Goal: Download file/media

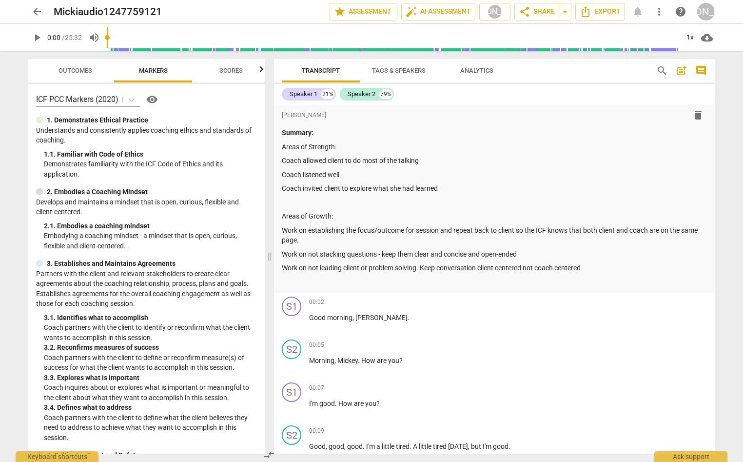
scroll to position [3130, 0]
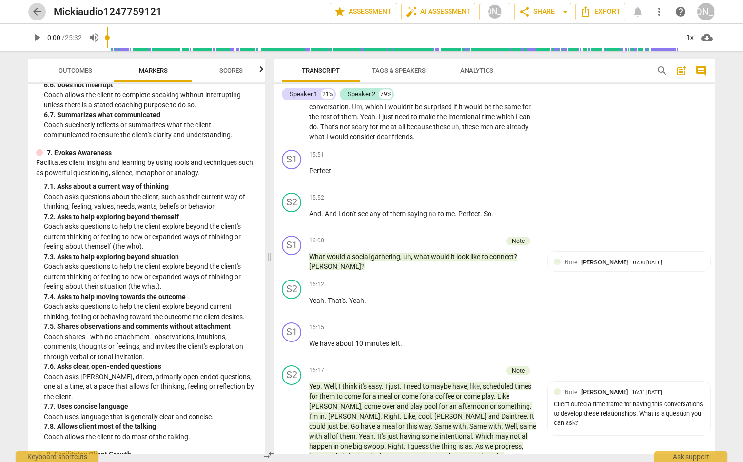
click at [32, 11] on span "arrow_back" at bounding box center [37, 12] width 12 height 12
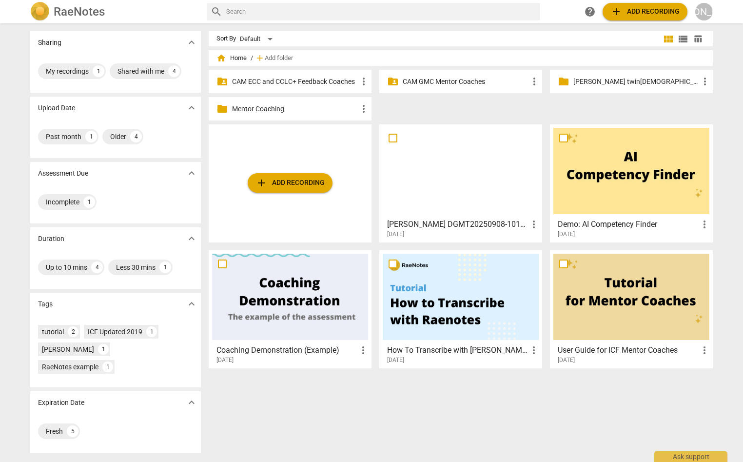
click at [431, 75] on div "folder_shared CAM GMC Mentor Coaches more_vert" at bounding box center [460, 81] width 163 height 23
click at [430, 78] on p "CAM GMC Mentor Coaches" at bounding box center [466, 82] width 126 height 10
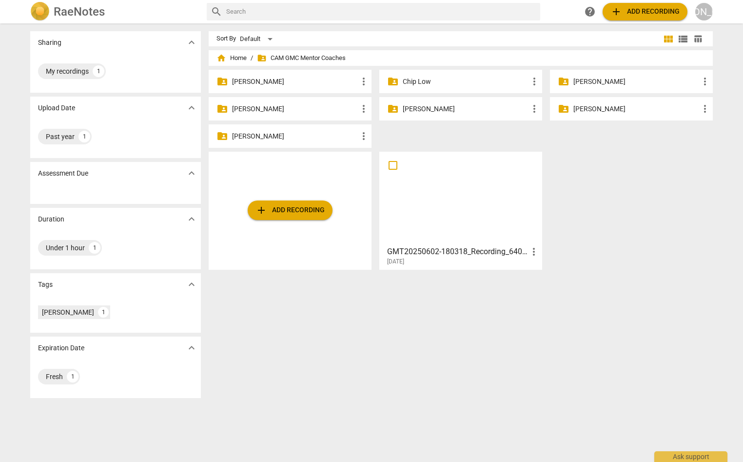
click at [429, 108] on p "[PERSON_NAME]" at bounding box center [466, 109] width 126 height 10
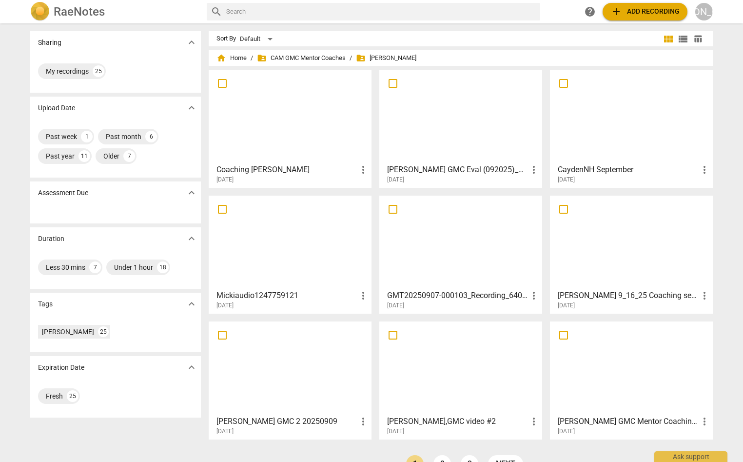
click at [491, 246] on div at bounding box center [461, 242] width 156 height 86
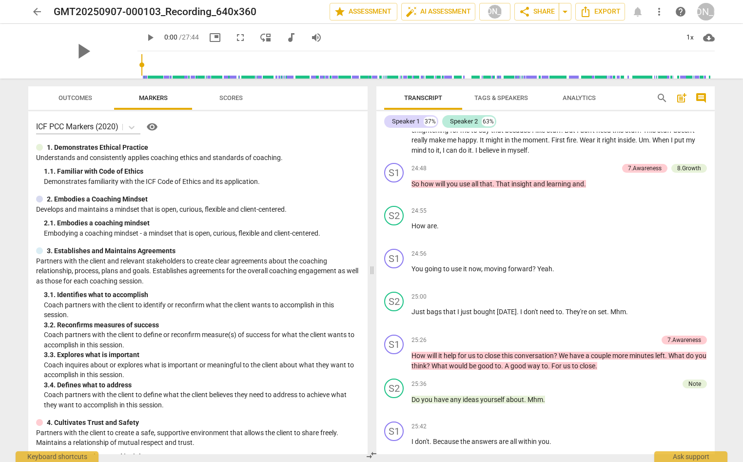
scroll to position [6207, 0]
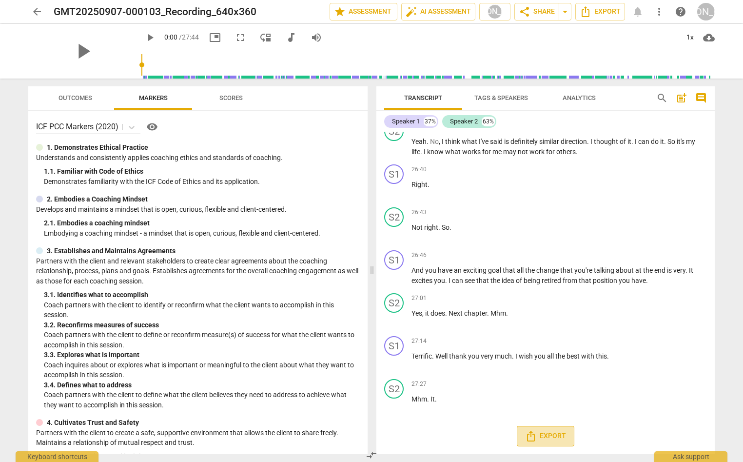
click at [542, 432] on span "Export" at bounding box center [545, 436] width 41 height 12
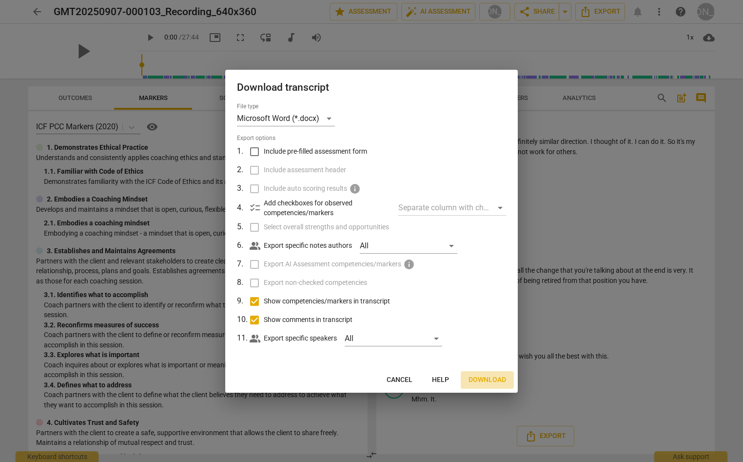
click at [487, 377] on span "Download" at bounding box center [488, 380] width 38 height 10
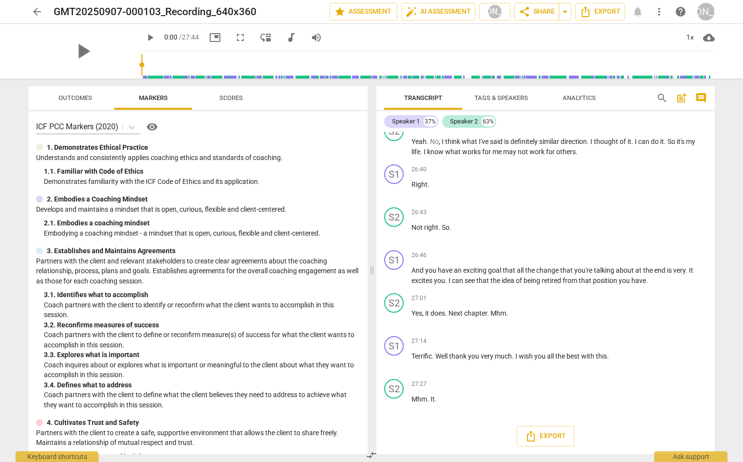
click at [36, 8] on span "arrow_back" at bounding box center [37, 12] width 12 height 12
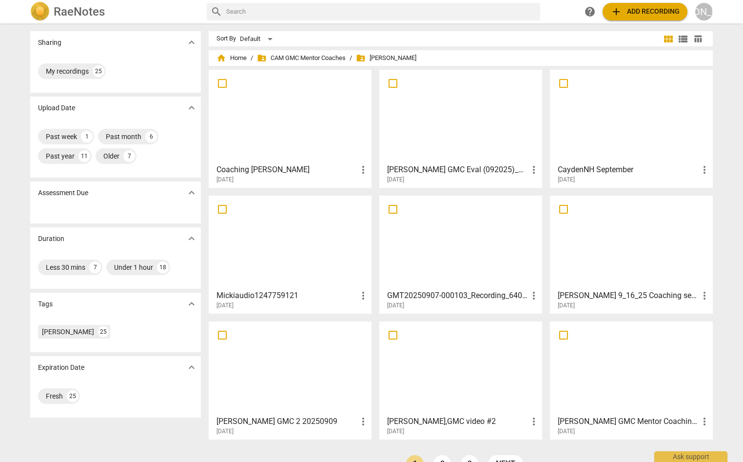
click at [476, 373] on div at bounding box center [461, 368] width 156 height 86
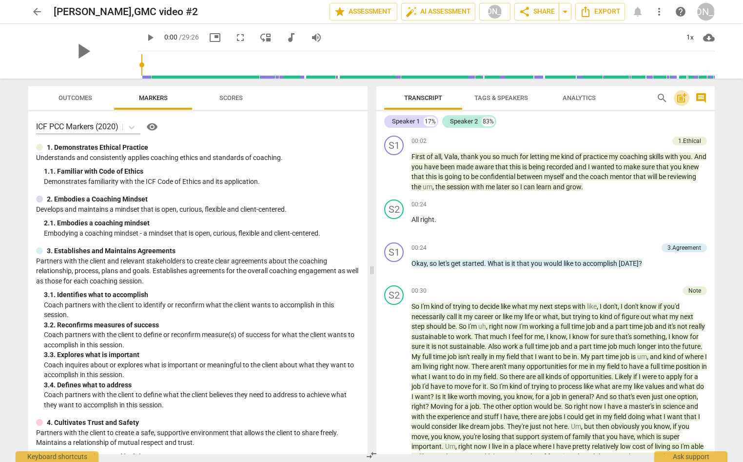
click at [679, 97] on span "post_add" at bounding box center [682, 98] width 12 height 12
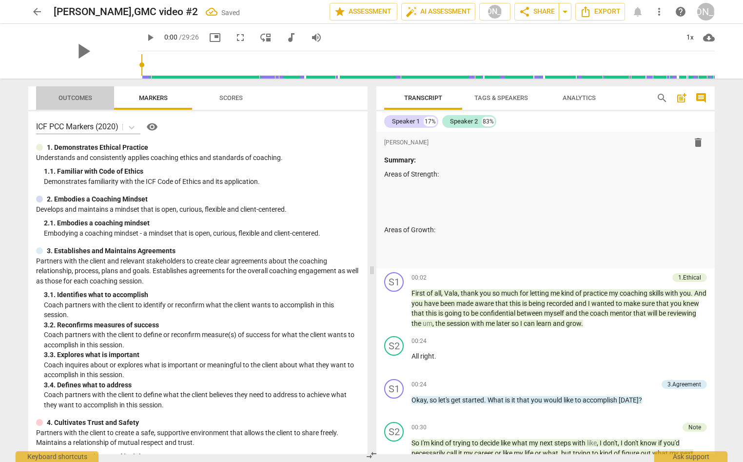
click at [81, 97] on span "Outcomes" at bounding box center [76, 97] width 34 height 7
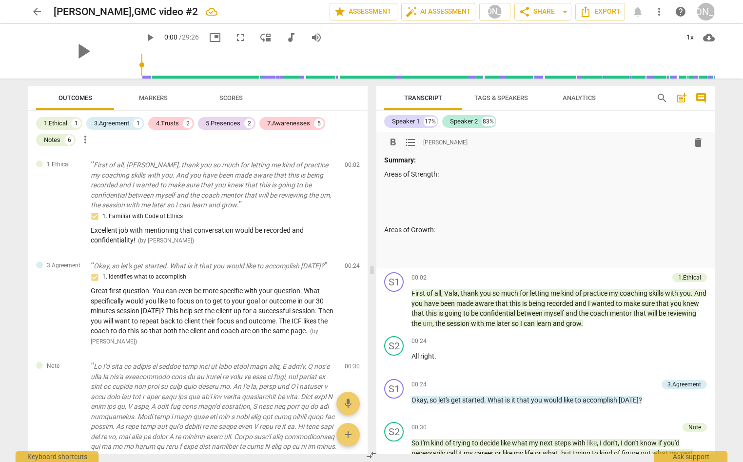
click at [394, 187] on p at bounding box center [545, 188] width 323 height 10
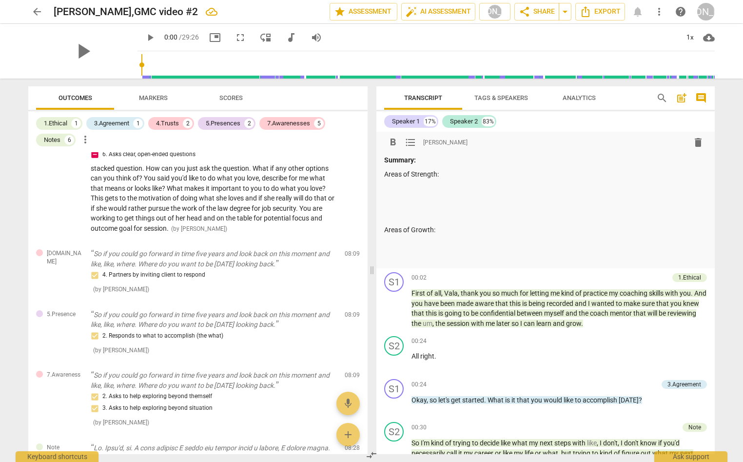
scroll to position [1133, 0]
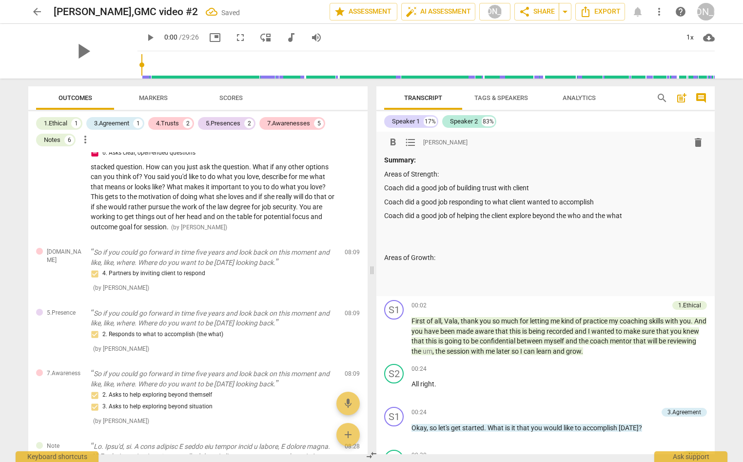
click at [392, 244] on p at bounding box center [545, 243] width 323 height 10
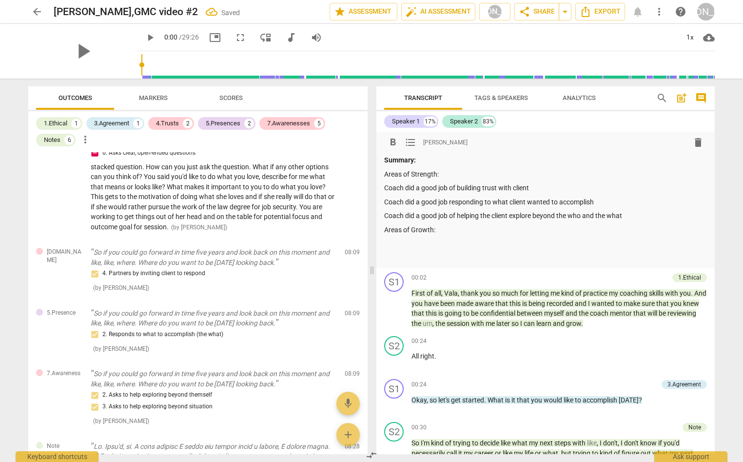
click at [386, 230] on p "Areas of Growth:" at bounding box center [545, 230] width 323 height 10
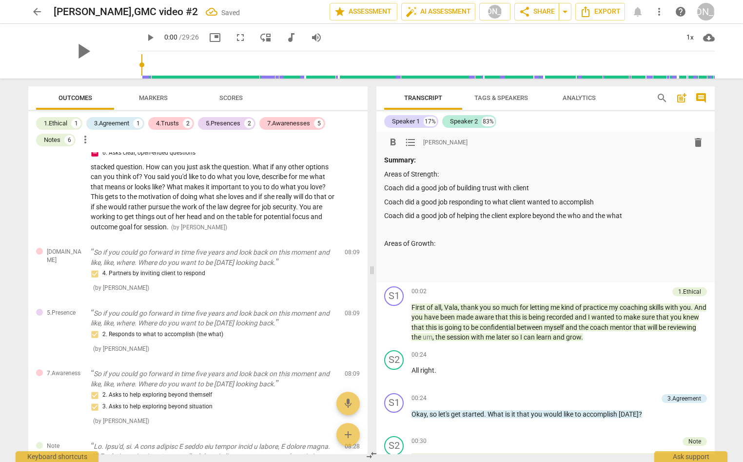
click at [390, 257] on p at bounding box center [545, 258] width 323 height 10
click at [60, 138] on div "Notes" at bounding box center [52, 140] width 17 height 10
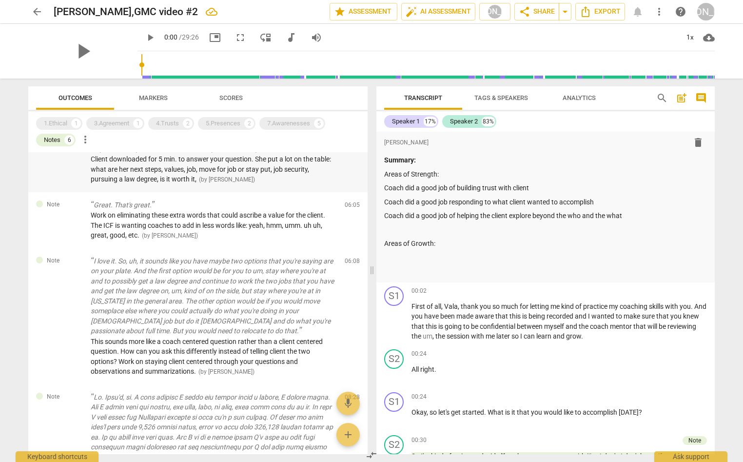
scroll to position [667, 0]
click at [386, 254] on p at bounding box center [545, 258] width 323 height 10
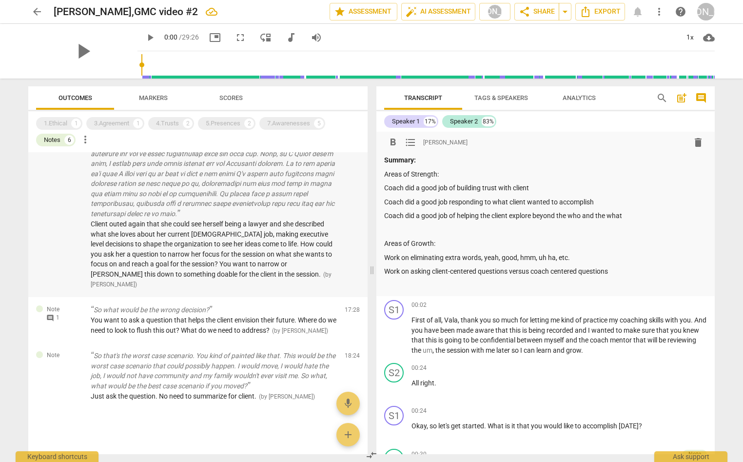
scroll to position [1033, 0]
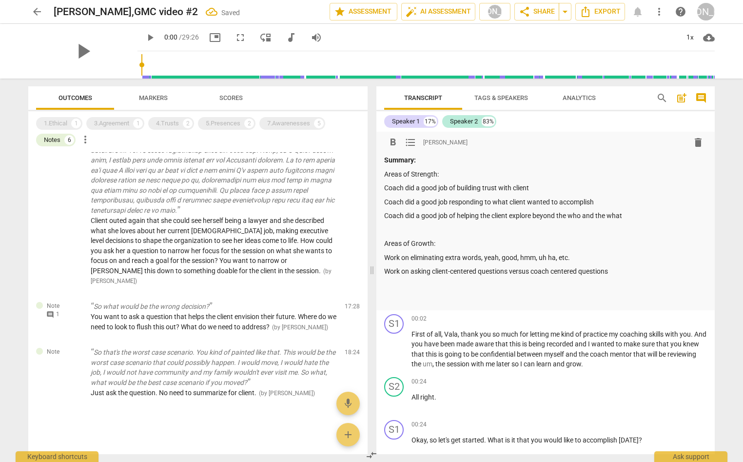
click at [384, 257] on p "Work on eliminating extra words, yeah, good, hmm, uh ha, etc." at bounding box center [545, 258] width 323 height 10
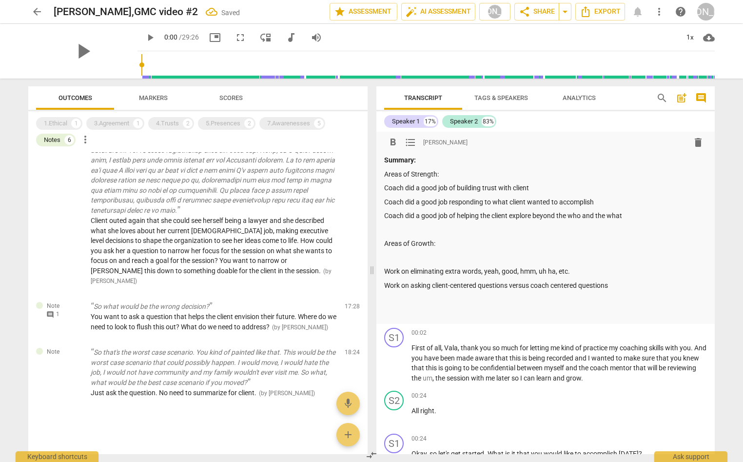
drag, startPoint x: 390, startPoint y: 257, endPoint x: 415, endPoint y: 255, distance: 25.5
click at [390, 257] on p at bounding box center [545, 258] width 323 height 10
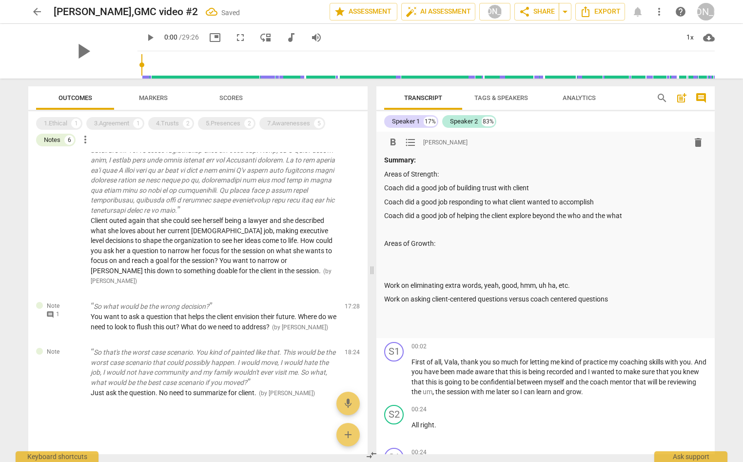
click at [388, 274] on p at bounding box center [545, 271] width 323 height 10
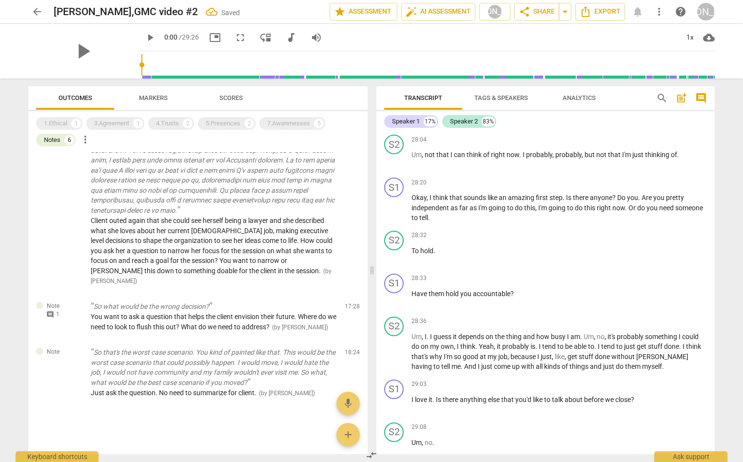
scroll to position [4382, 0]
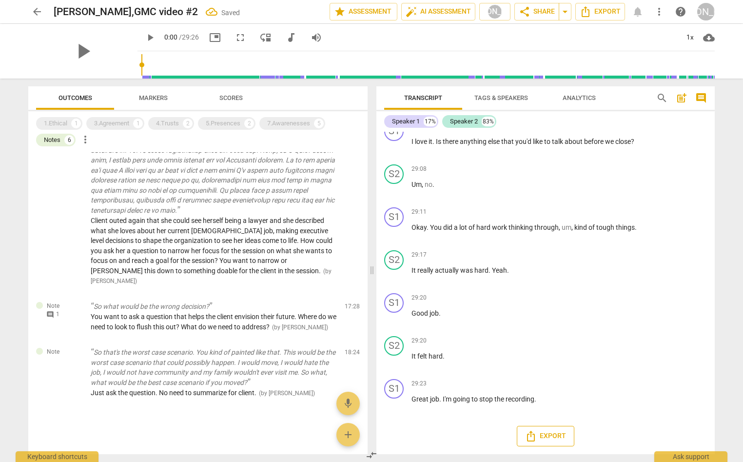
click at [546, 434] on span "Export" at bounding box center [545, 436] width 41 height 12
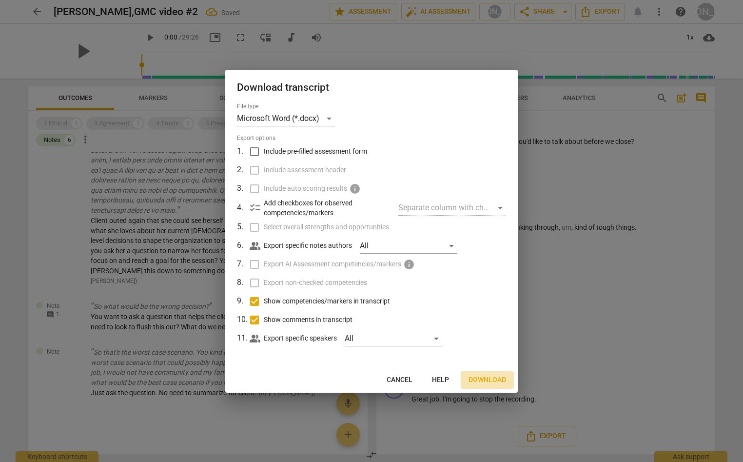
click at [483, 376] on span "Download" at bounding box center [488, 380] width 38 height 10
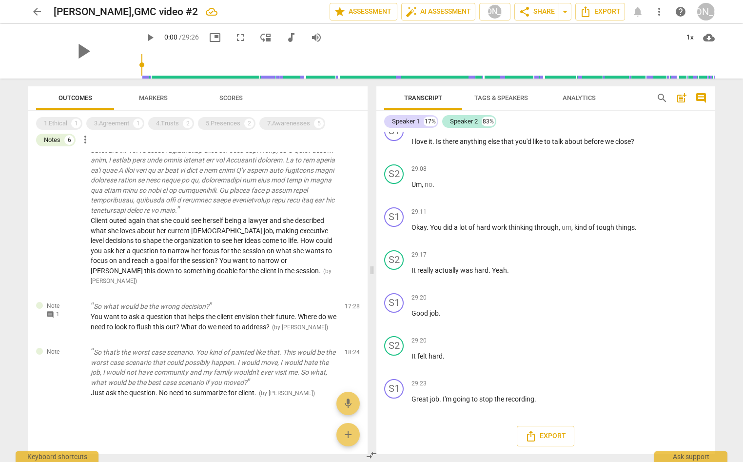
click at [35, 9] on span "arrow_back" at bounding box center [37, 12] width 12 height 12
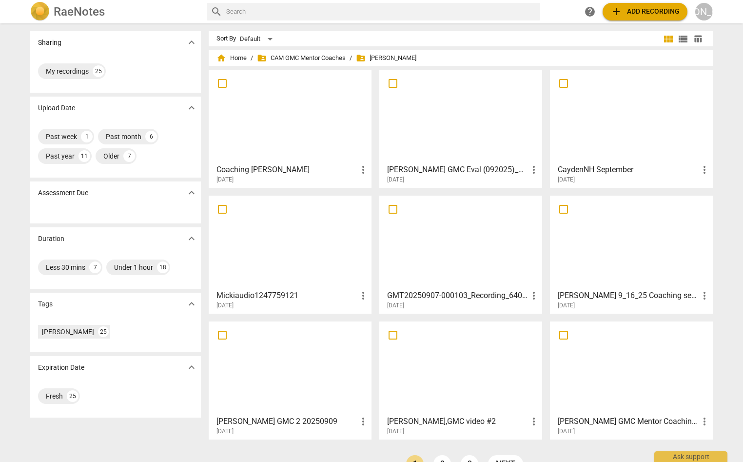
click at [304, 120] on div at bounding box center [290, 116] width 156 height 86
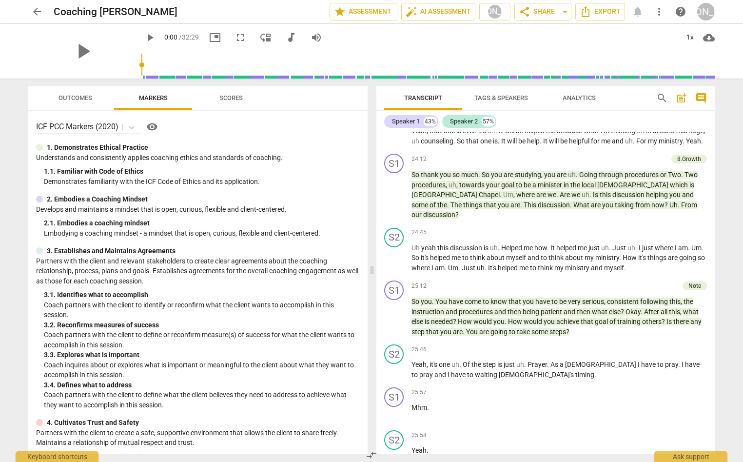
scroll to position [4652, 0]
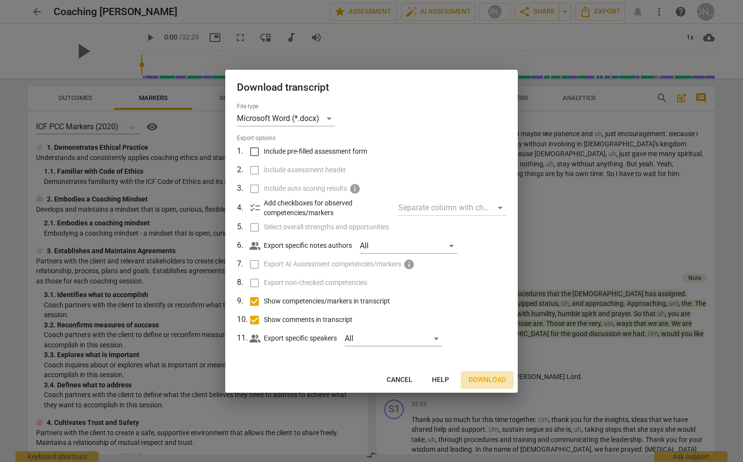
click at [485, 376] on span "Download" at bounding box center [488, 380] width 38 height 10
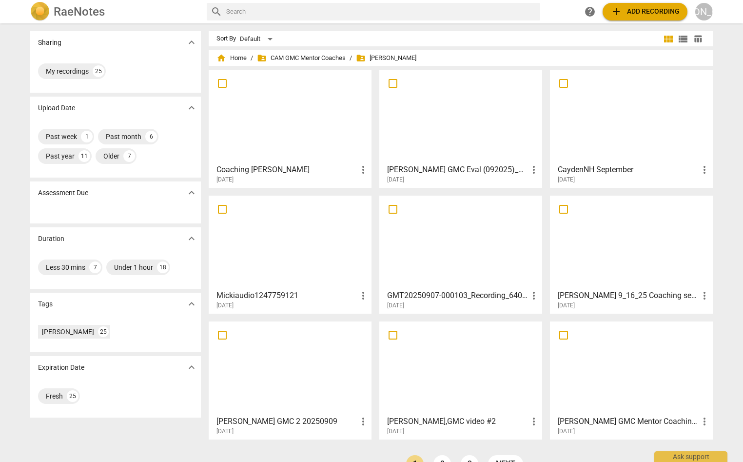
click at [590, 131] on div at bounding box center [631, 116] width 156 height 86
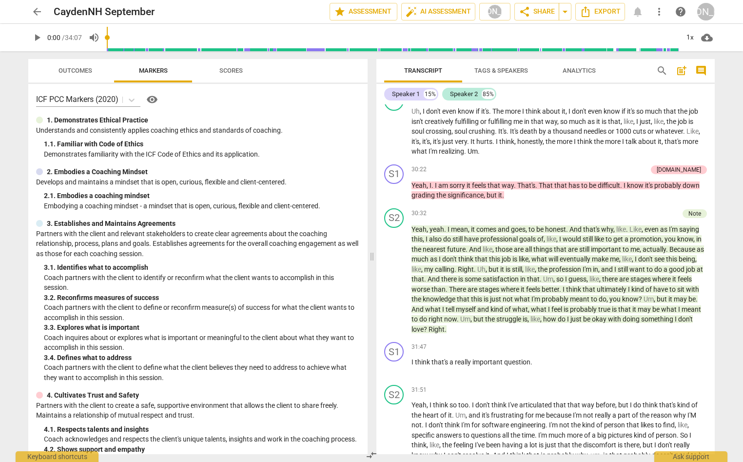
scroll to position [5313, 0]
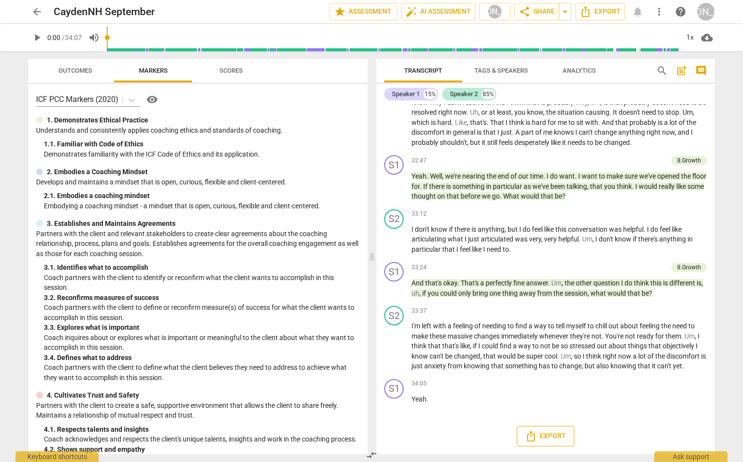
click at [536, 434] on span "Export" at bounding box center [545, 436] width 41 height 12
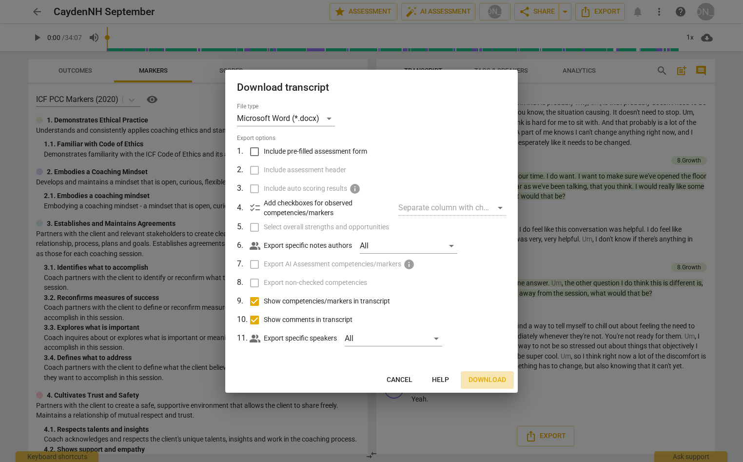
click at [480, 376] on span "Download" at bounding box center [488, 380] width 38 height 10
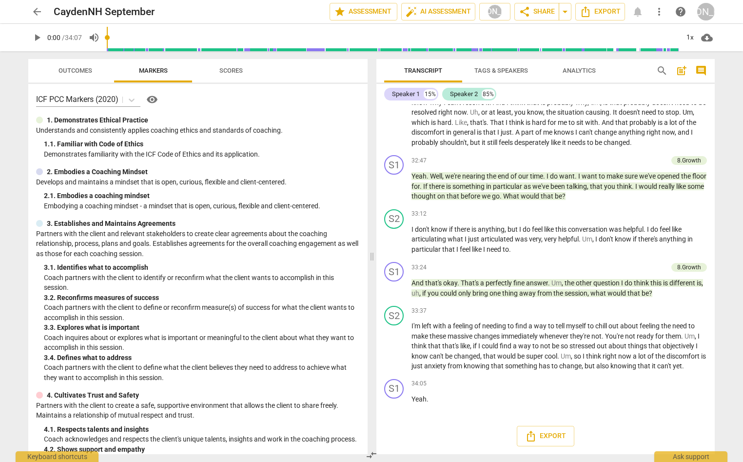
click at [36, 10] on span "arrow_back" at bounding box center [37, 12] width 12 height 12
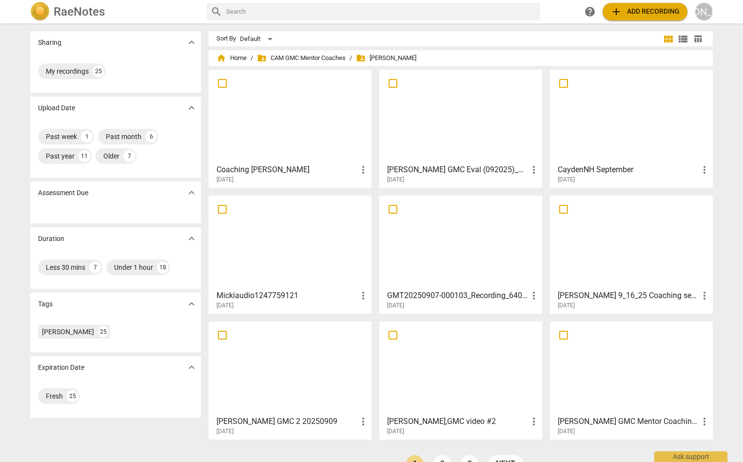
click at [440, 119] on div at bounding box center [461, 116] width 156 height 86
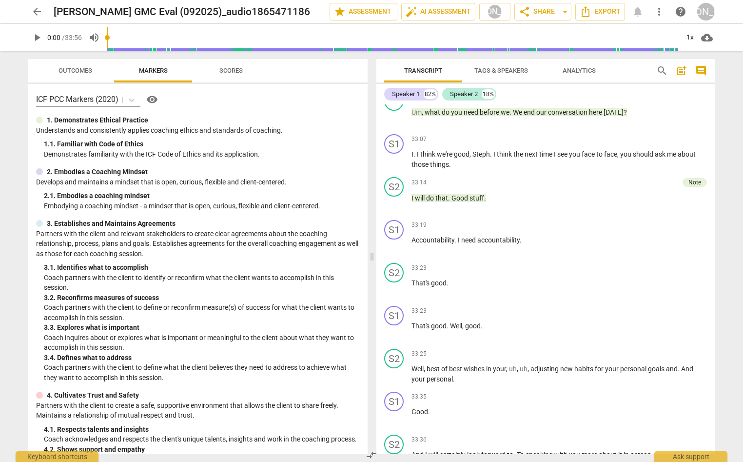
scroll to position [6789, 0]
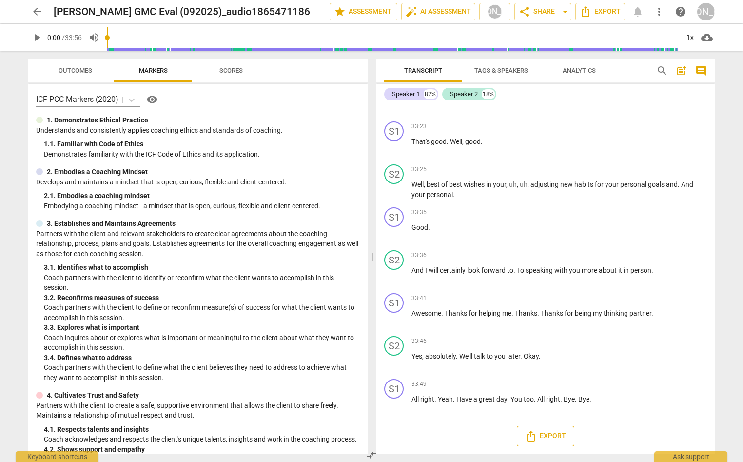
click at [544, 433] on span "Export" at bounding box center [545, 436] width 41 height 12
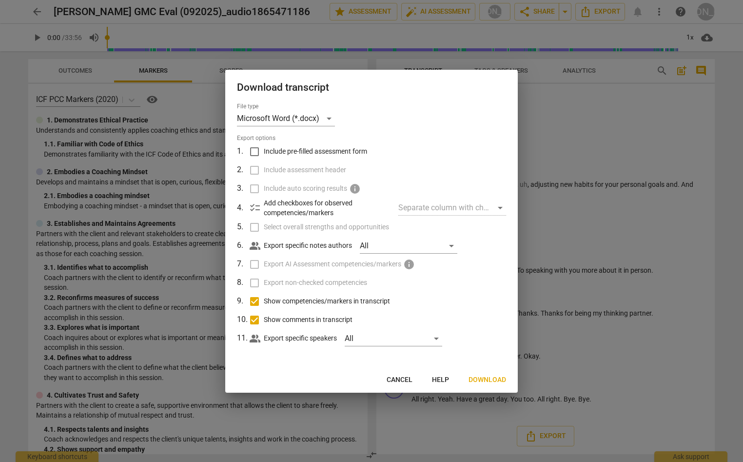
click at [490, 376] on span "Download" at bounding box center [488, 380] width 38 height 10
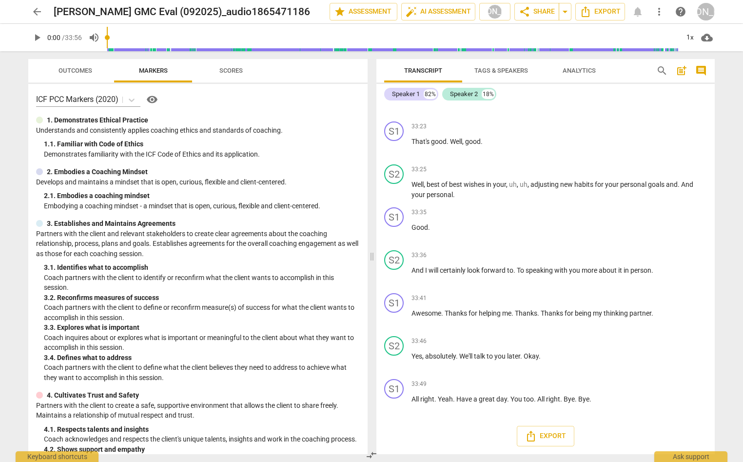
click at [35, 11] on span "arrow_back" at bounding box center [37, 12] width 12 height 12
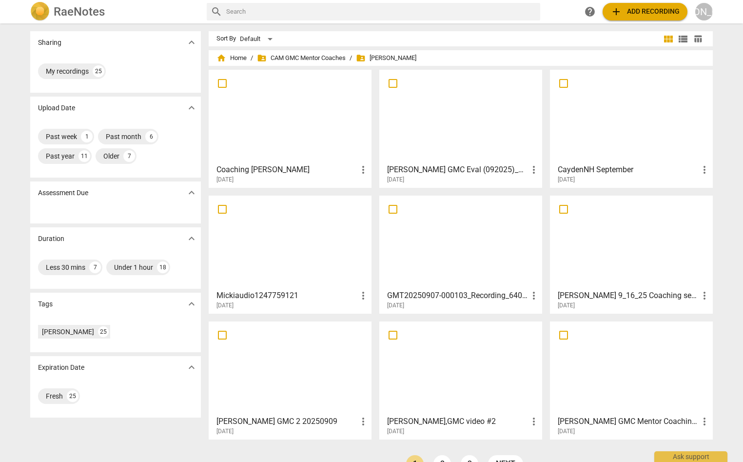
click at [313, 241] on div at bounding box center [290, 242] width 156 height 86
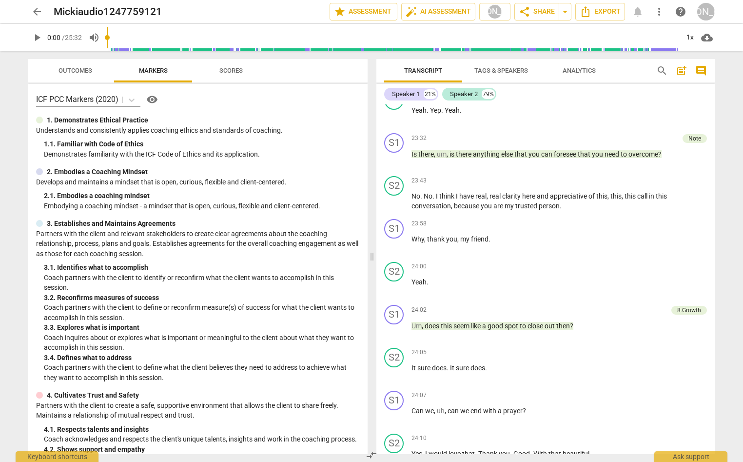
scroll to position [5068, 0]
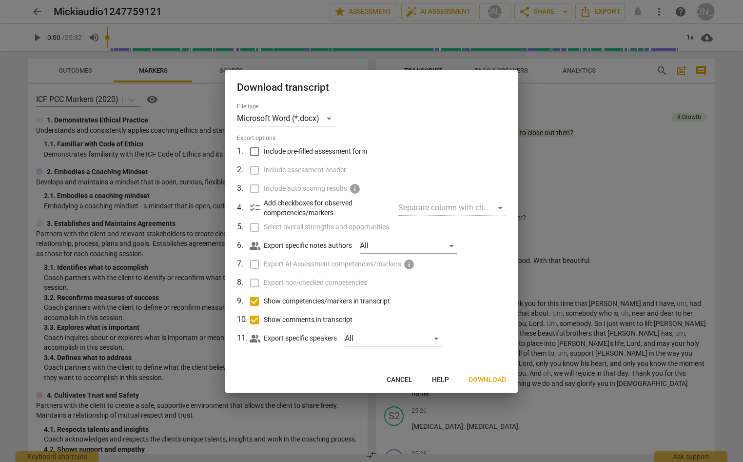
click at [482, 375] on span "Download" at bounding box center [488, 380] width 38 height 10
